Goal: Information Seeking & Learning: Learn about a topic

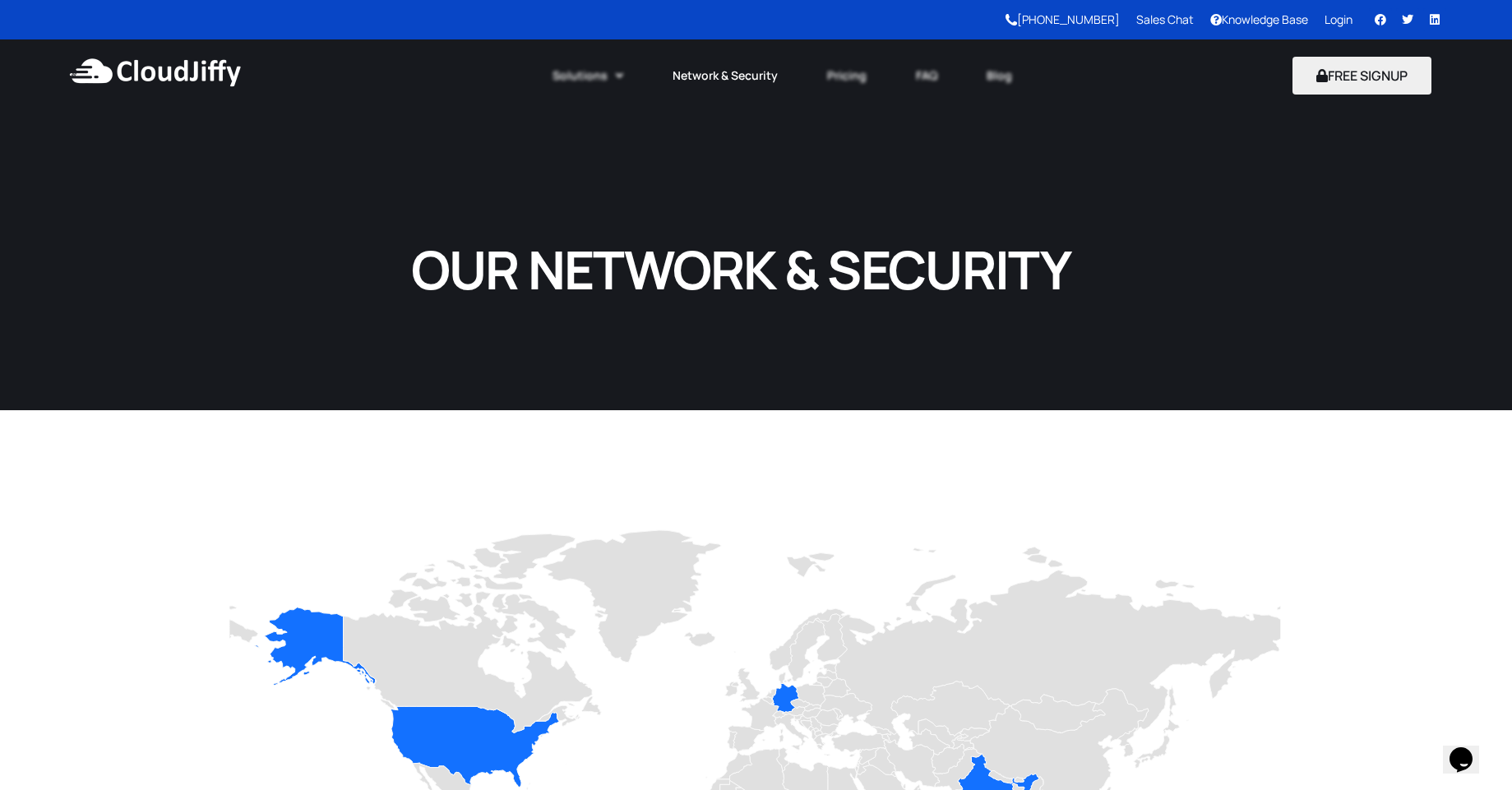
click at [715, 83] on link "Network & Security" at bounding box center [726, 76] width 155 height 37
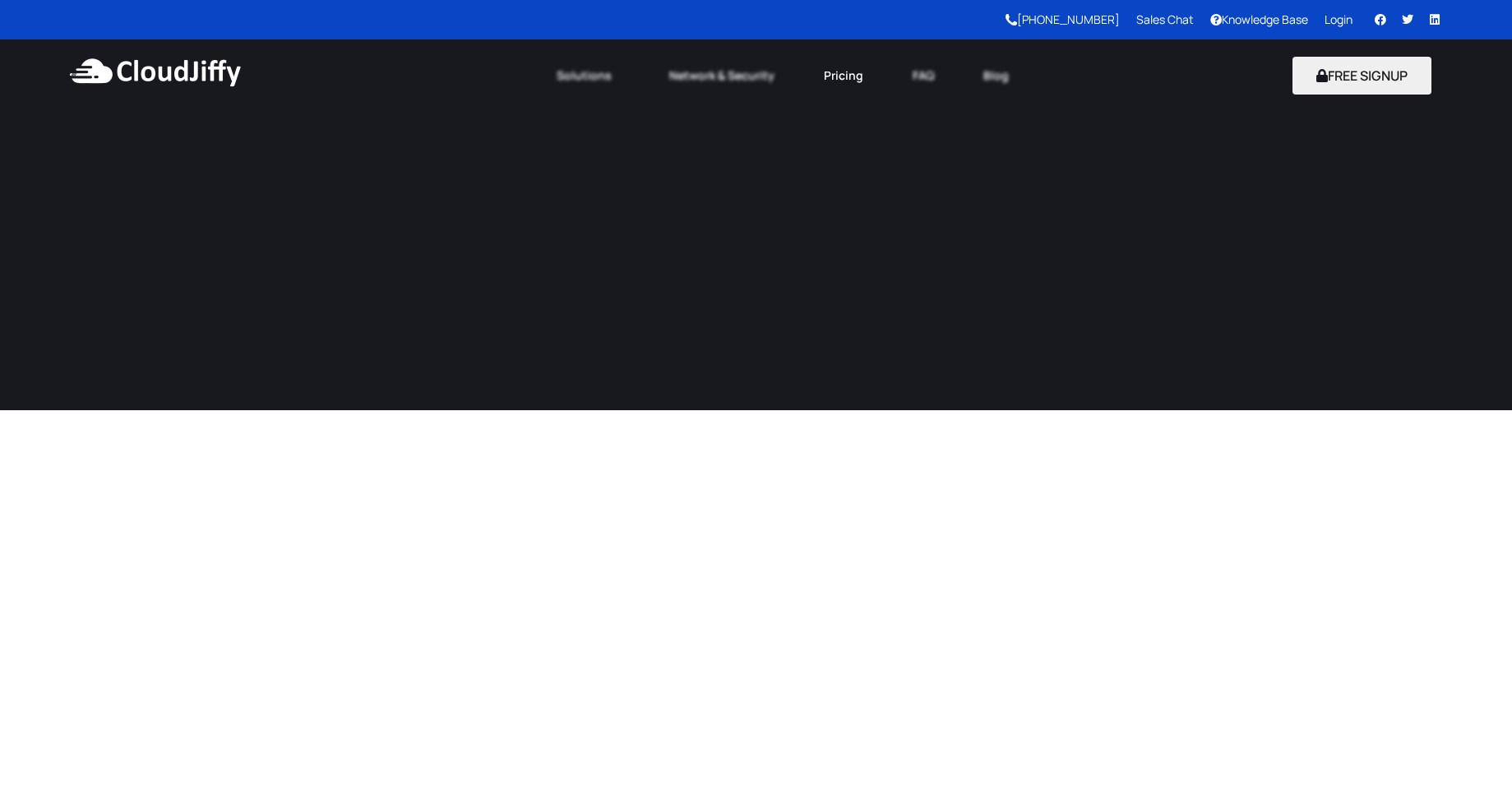
click at [847, 80] on link "Pricing" at bounding box center [844, 76] width 89 height 37
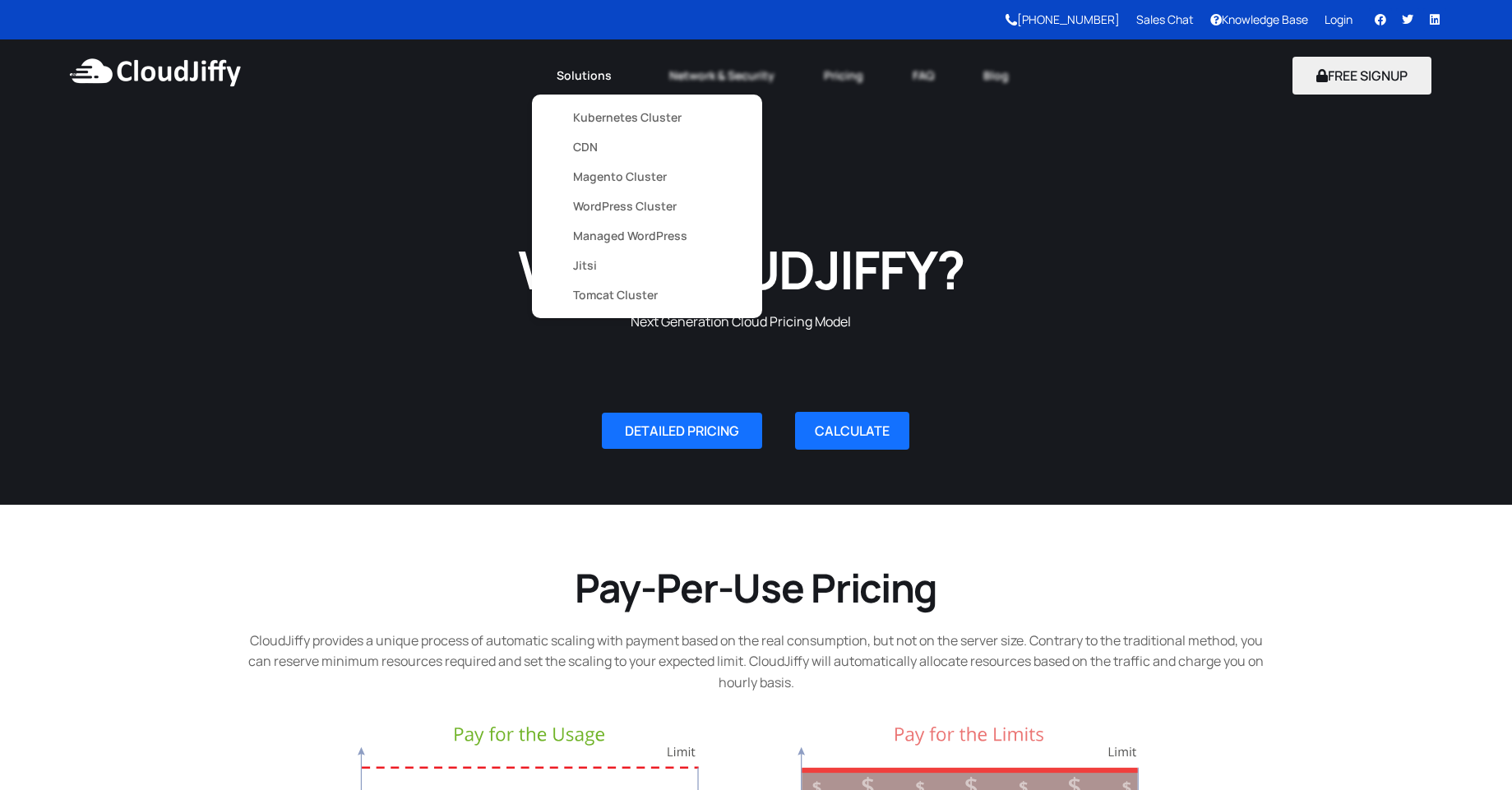
click at [579, 82] on link "Solutions" at bounding box center [588, 76] width 112 height 37
click at [590, 115] on link "Kubernetes Cluster" at bounding box center [647, 117] width 148 height 30
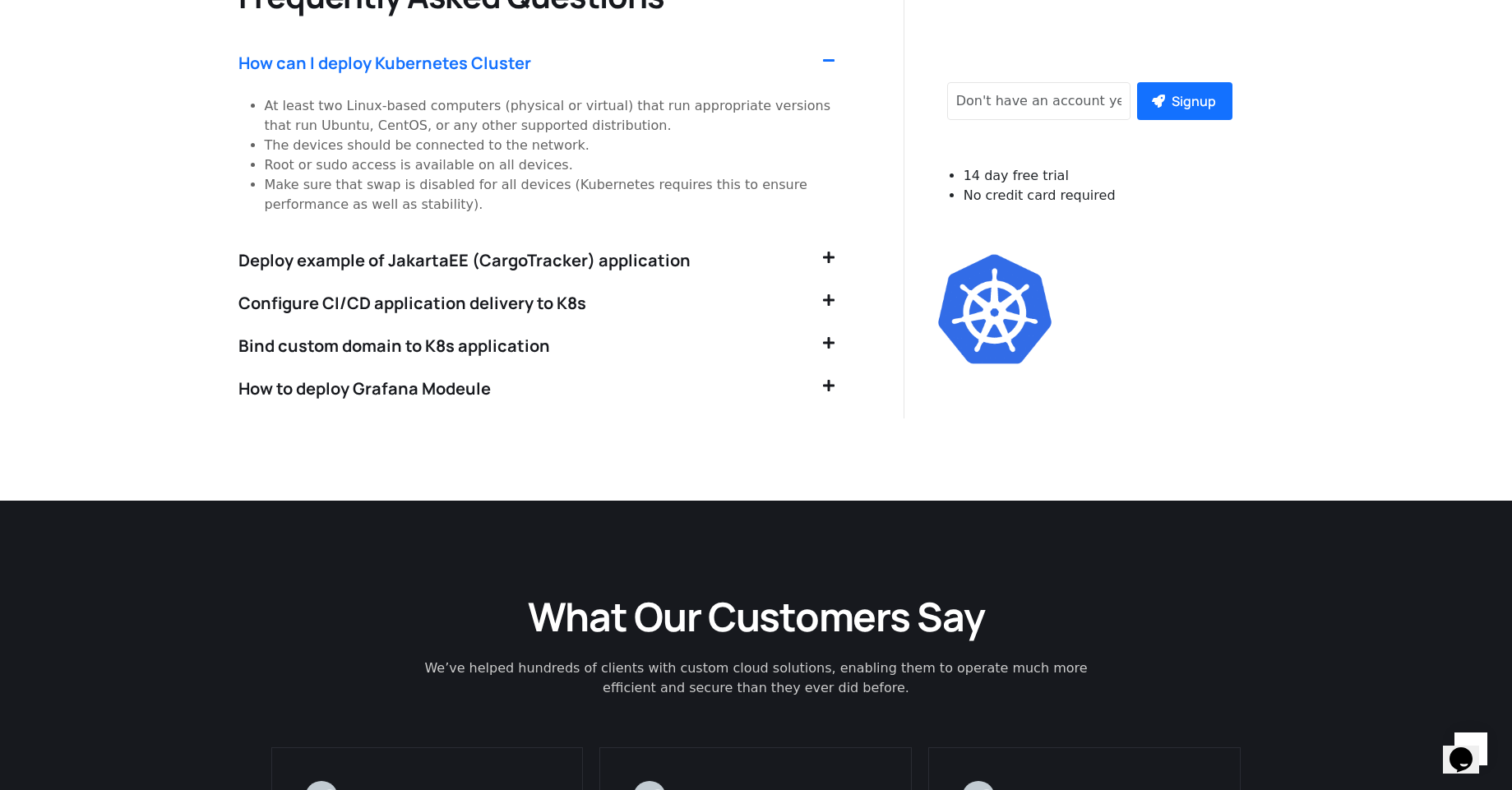
scroll to position [3578, 0]
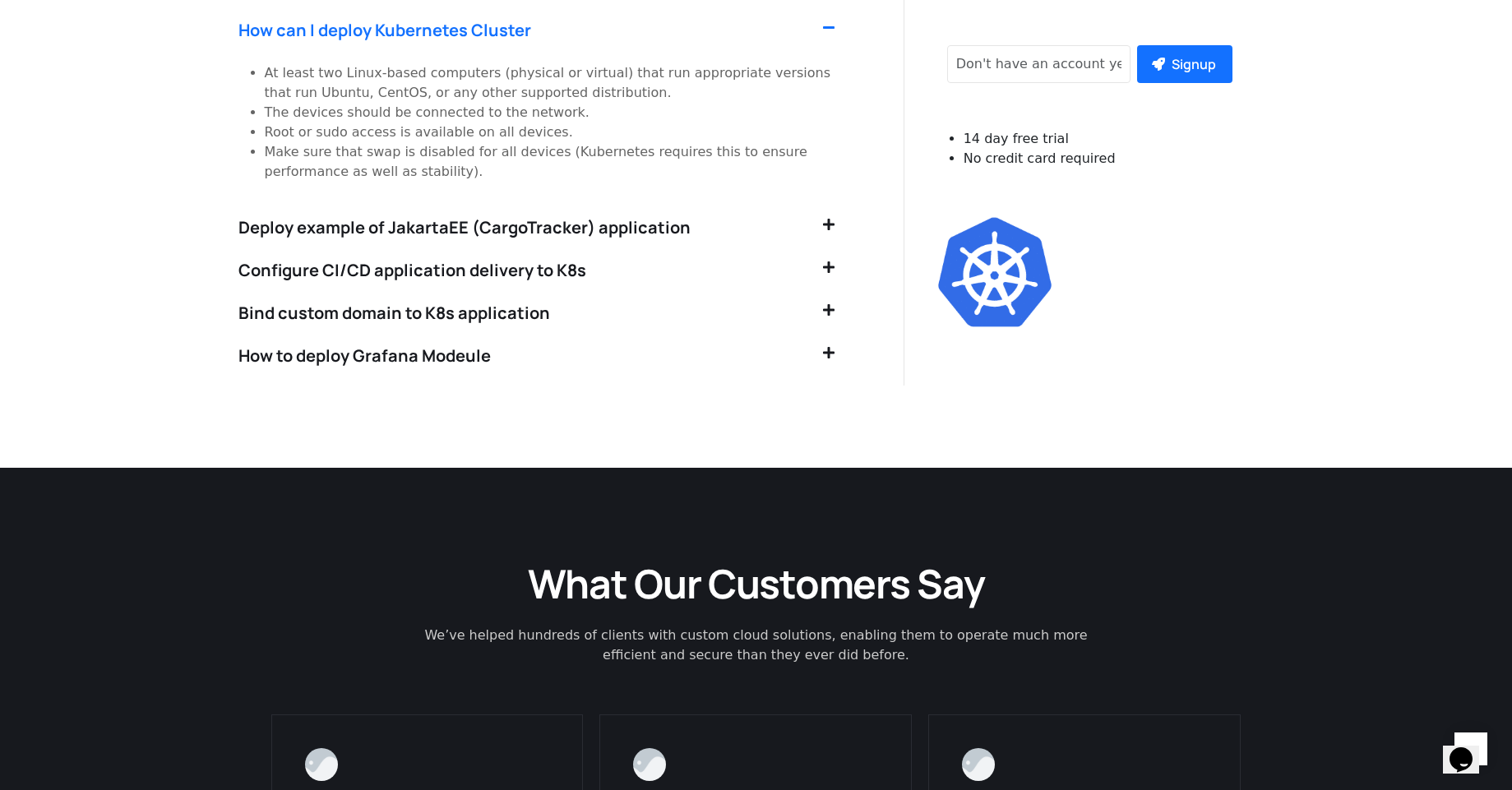
click at [826, 218] on icon at bounding box center [828, 224] width 11 height 13
